Goal: Transaction & Acquisition: Purchase product/service

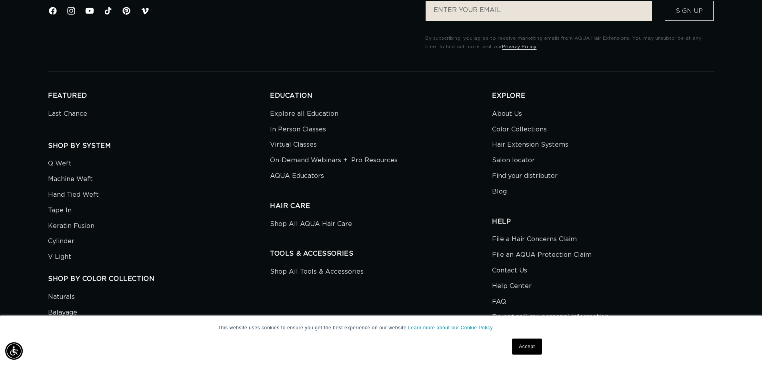
scroll to position [0, 1411]
click at [510, 142] on link "Hair Extension Systems" at bounding box center [530, 145] width 76 height 16
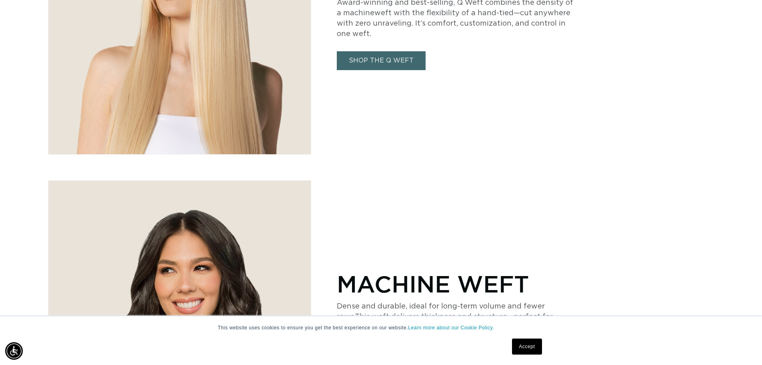
click at [528, 347] on link "Accept" at bounding box center [527, 346] width 30 height 16
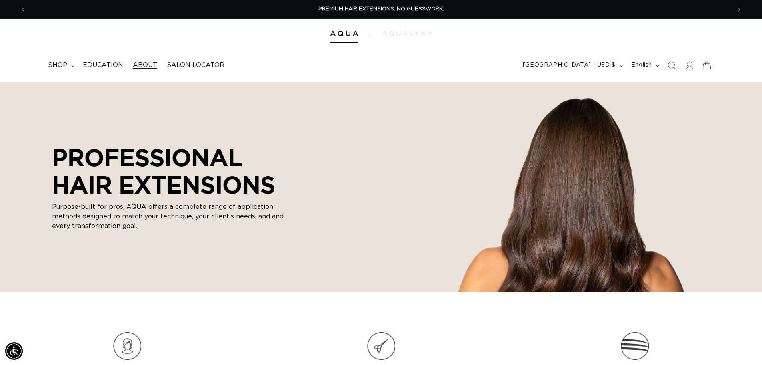
click at [153, 65] on span "About" at bounding box center [145, 65] width 24 height 8
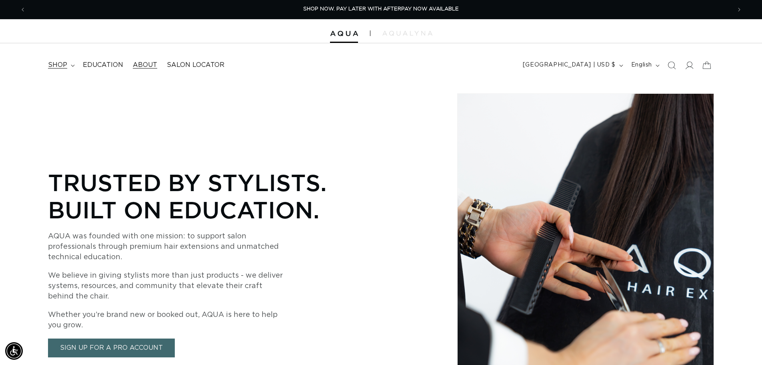
click at [72, 70] on summary "shop" at bounding box center [60, 65] width 35 height 18
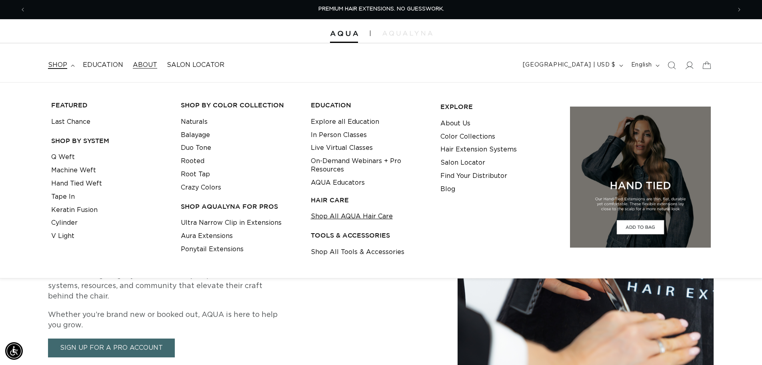
click at [370, 221] on link "Shop All AQUA Hair Care" at bounding box center [352, 216] width 82 height 13
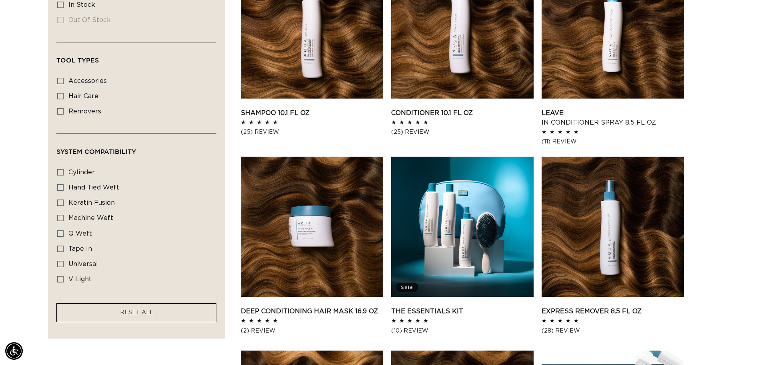
click at [58, 188] on icon at bounding box center [60, 187] width 6 height 6
click at [58, 188] on input "hand tied weft hand tied weft (1 product)" at bounding box center [60, 187] width 6 height 6
checkbox input "true"
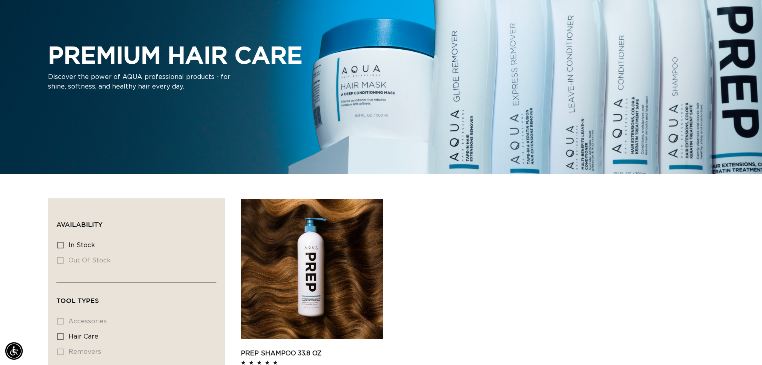
scroll to position [0, 706]
